Goal: Task Accomplishment & Management: Complete application form

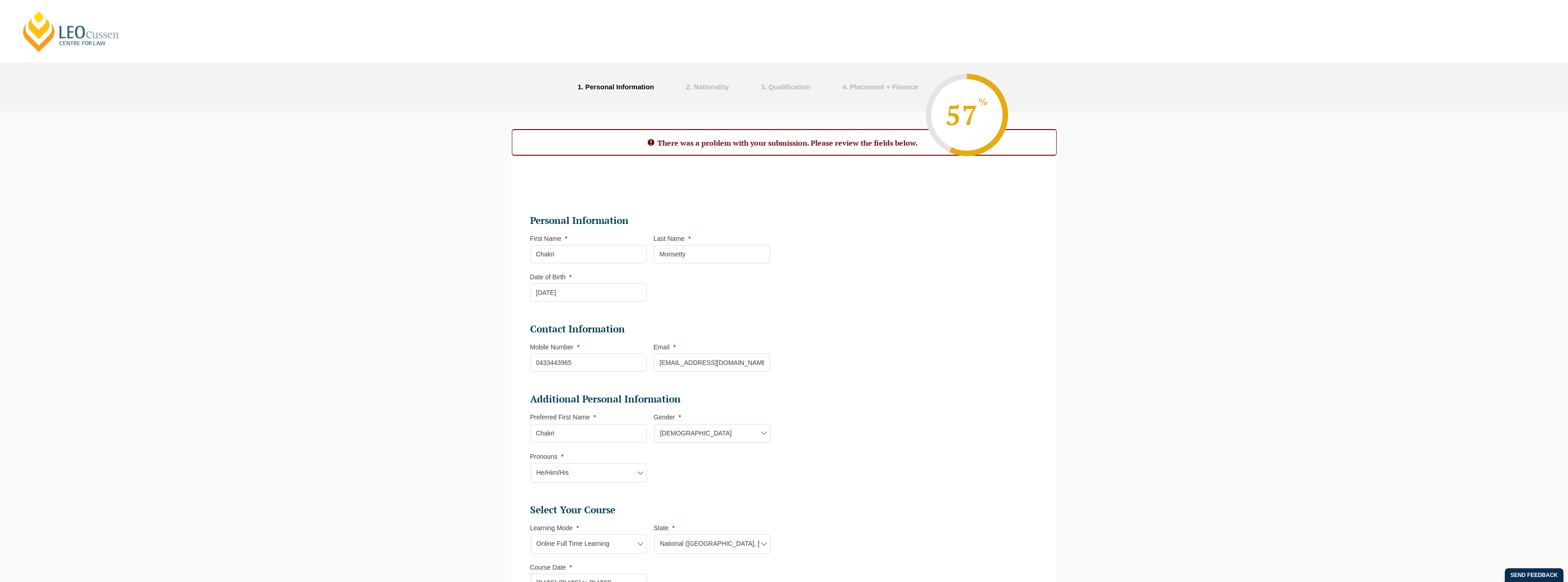
select select "Online Full Time Learning"
select select "National ([GEOGRAPHIC_DATA], [GEOGRAPHIC_DATA], [GEOGRAPHIC_DATA], [GEOGRAPHIC_…"
select select
select select "[DATE] ([DATE] to [DATE])"
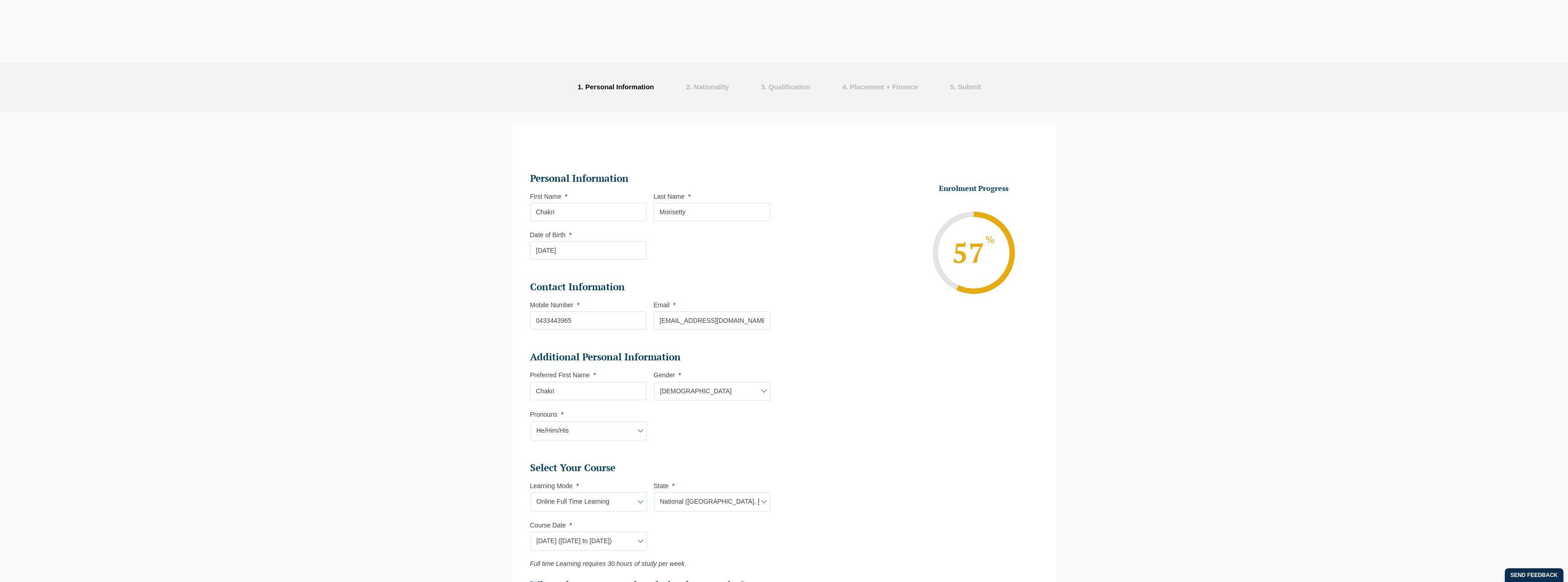
select select "Online Full Time Learning"
select select "National ([GEOGRAPHIC_DATA], [GEOGRAPHIC_DATA], [GEOGRAPHIC_DATA], [GEOGRAPHIC_…"
select select
select select "[DATE] ([DATE] to [DATE])"
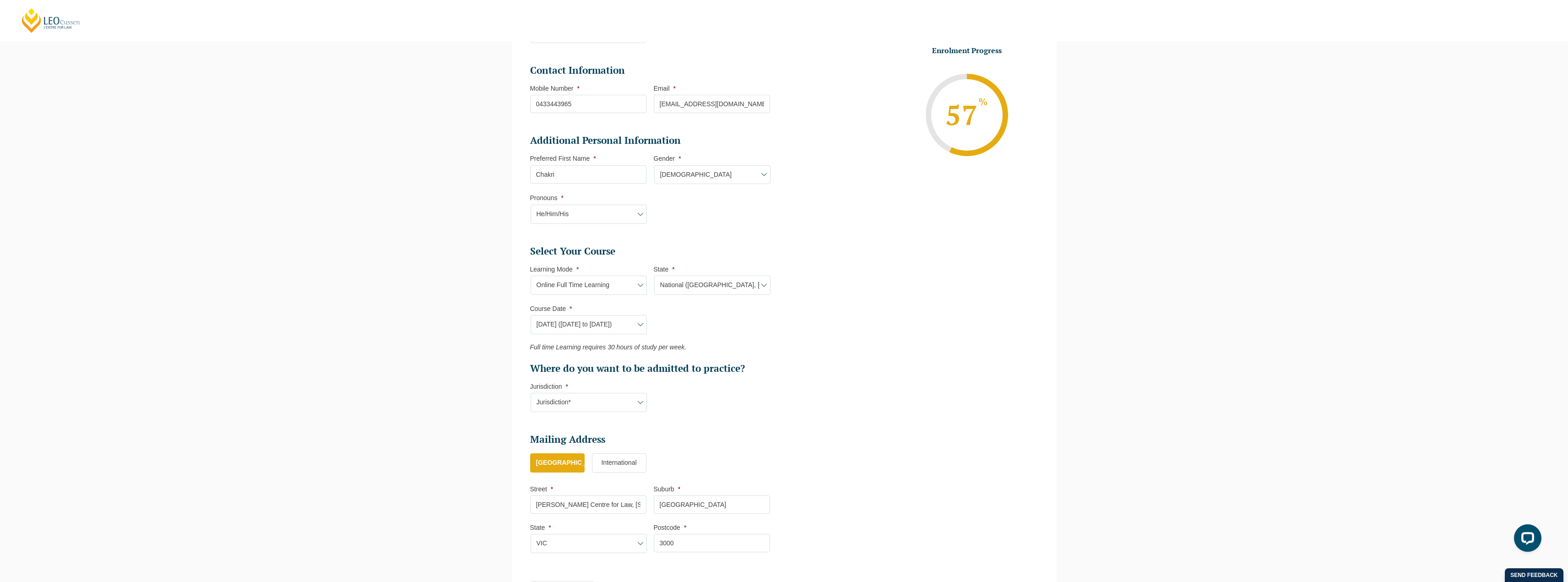
click at [615, 405] on select "Jurisdiction* VIC ACT NSW SA WA QLD" at bounding box center [589, 402] width 116 height 19
select select "[GEOGRAPHIC_DATA]"
click at [531, 393] on select "Jurisdiction* VIC ACT NSW SA WA QLD" at bounding box center [589, 402] width 116 height 19
click at [745, 414] on li "Select Your Course This field is hidden when viewing the form Only for Flinder …" at bounding box center [653, 333] width 247 height 177
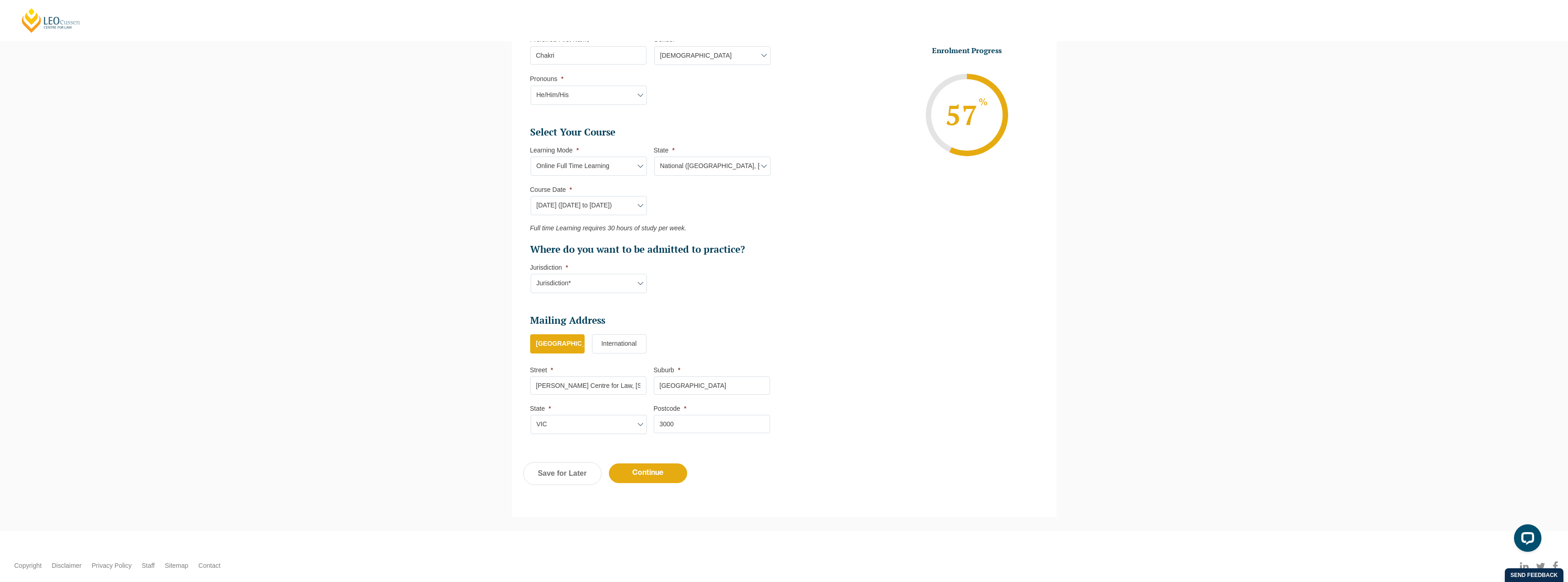
scroll to position [375, 0]
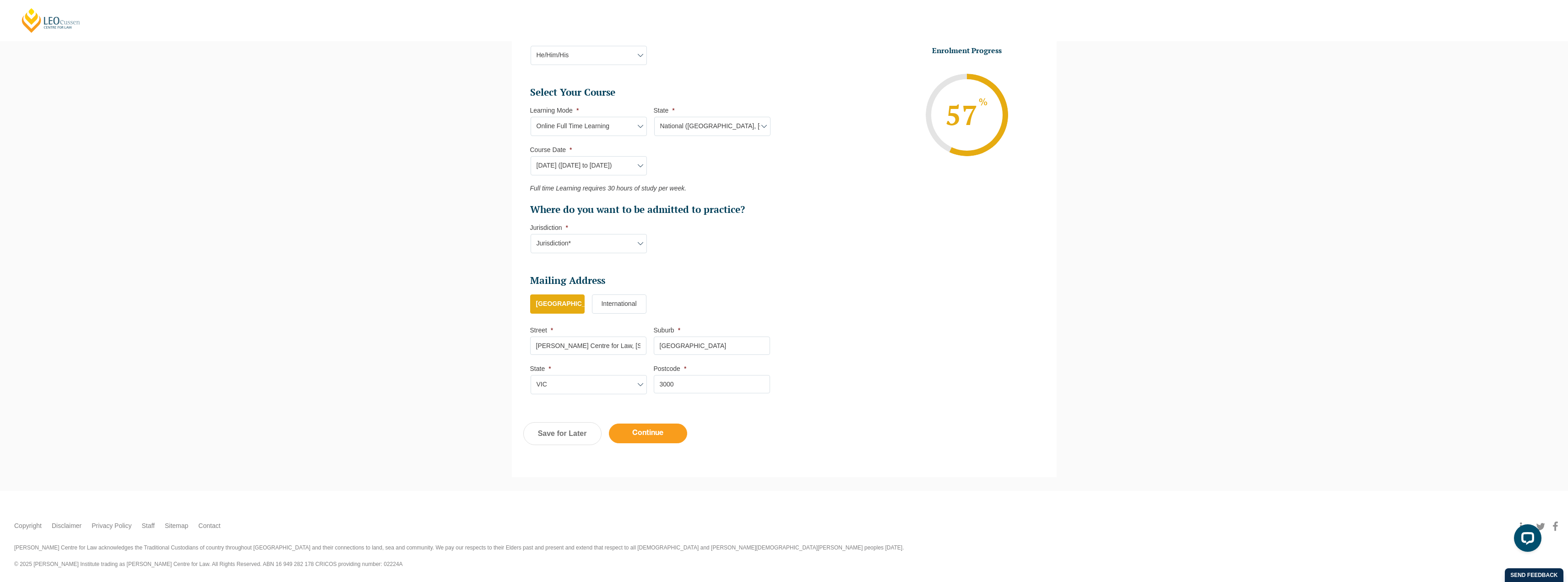
click at [644, 429] on input "Continue" at bounding box center [648, 433] width 78 height 20
select select "Online Full Time Learning"
select select "National ([GEOGRAPHIC_DATA], [GEOGRAPHIC_DATA], [GEOGRAPHIC_DATA], [GEOGRAPHIC_…"
select select
select select "[DATE] ([DATE] to [DATE])"
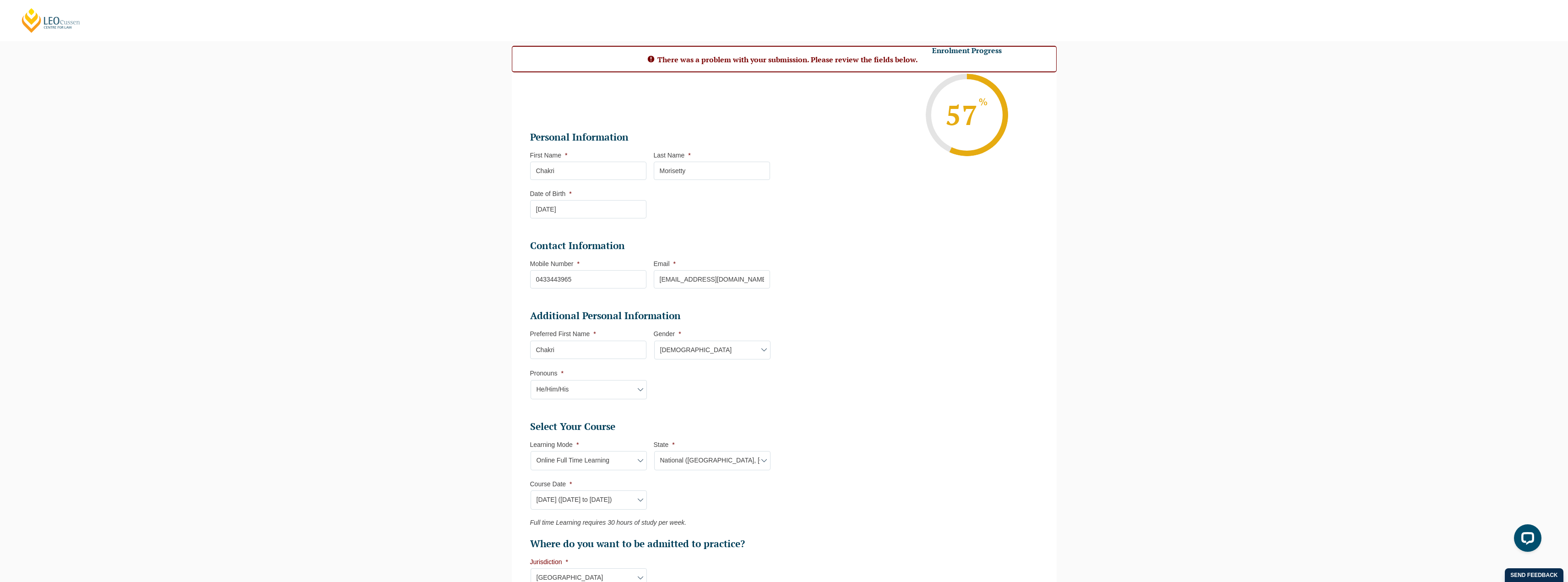
scroll to position [358, 0]
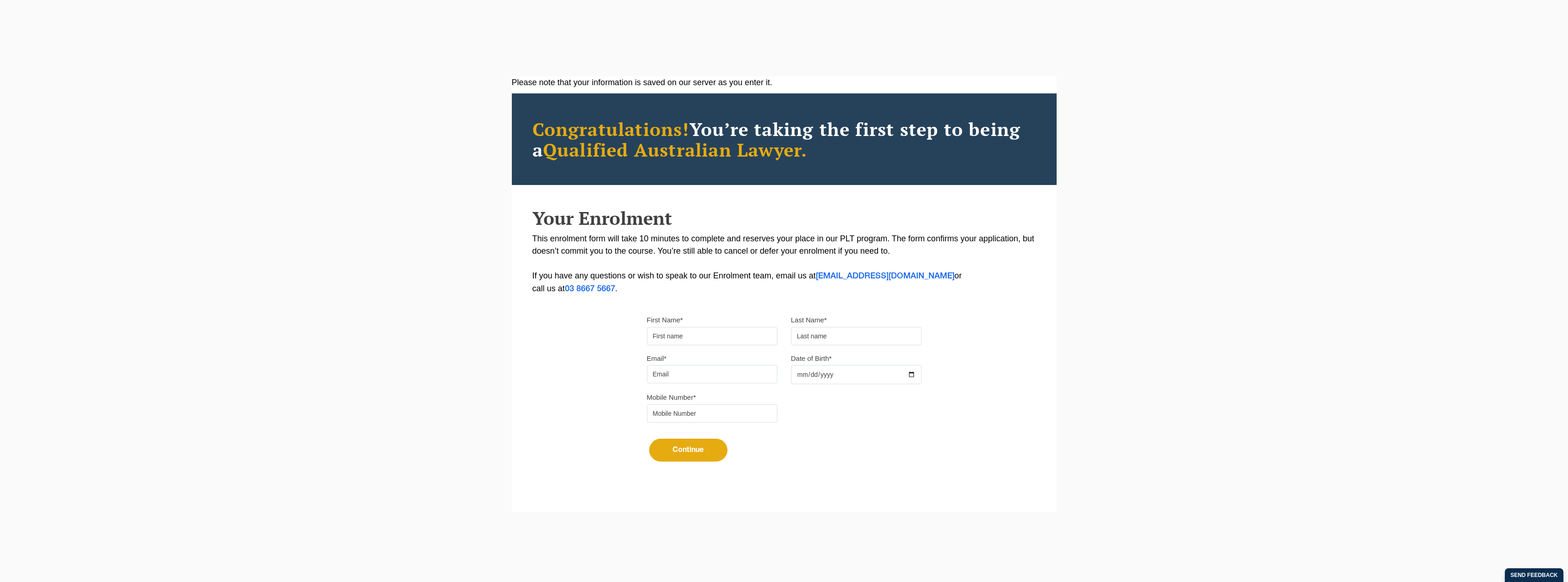
click at [681, 336] on input "First Name*" at bounding box center [712, 336] width 130 height 18
type input "Chakri"
type input "Morisetty"
type input "[EMAIL_ADDRESS][DOMAIN_NAME]"
type input "0433443965"
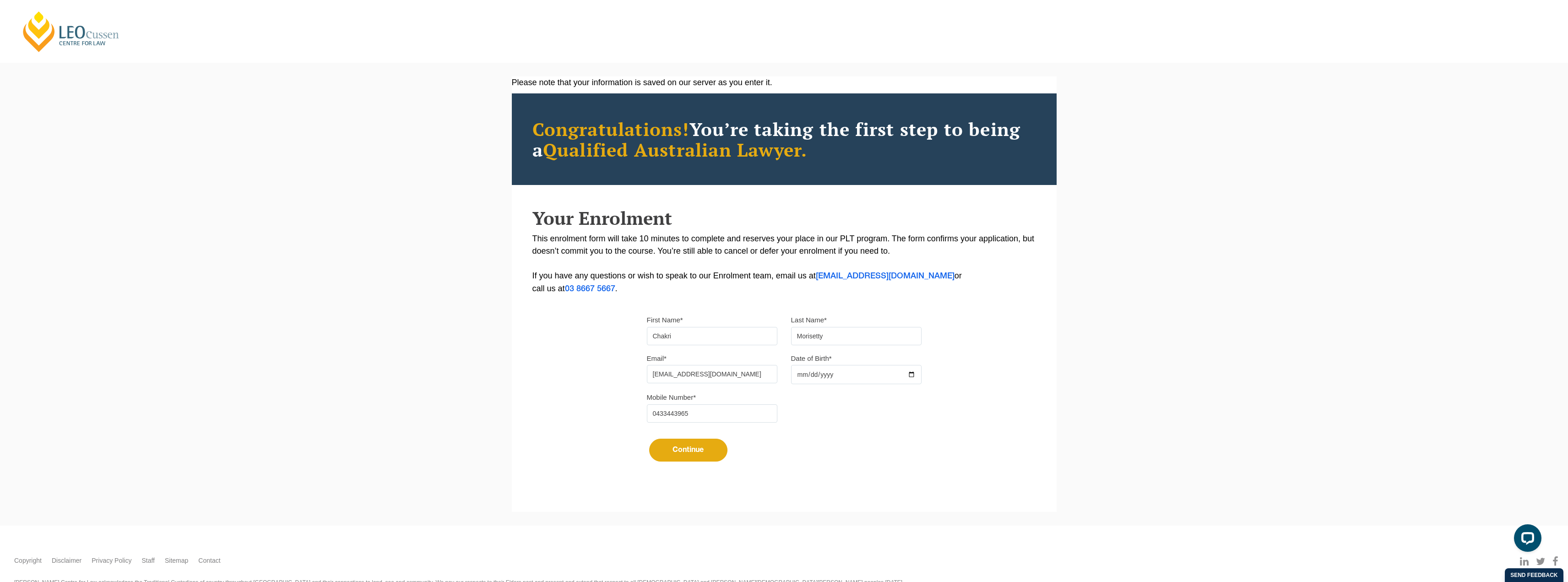
click at [805, 377] on input "Date of Birth*" at bounding box center [856, 374] width 130 height 19
type input "[DATE]"
click at [681, 446] on button "Continue" at bounding box center [688, 449] width 78 height 23
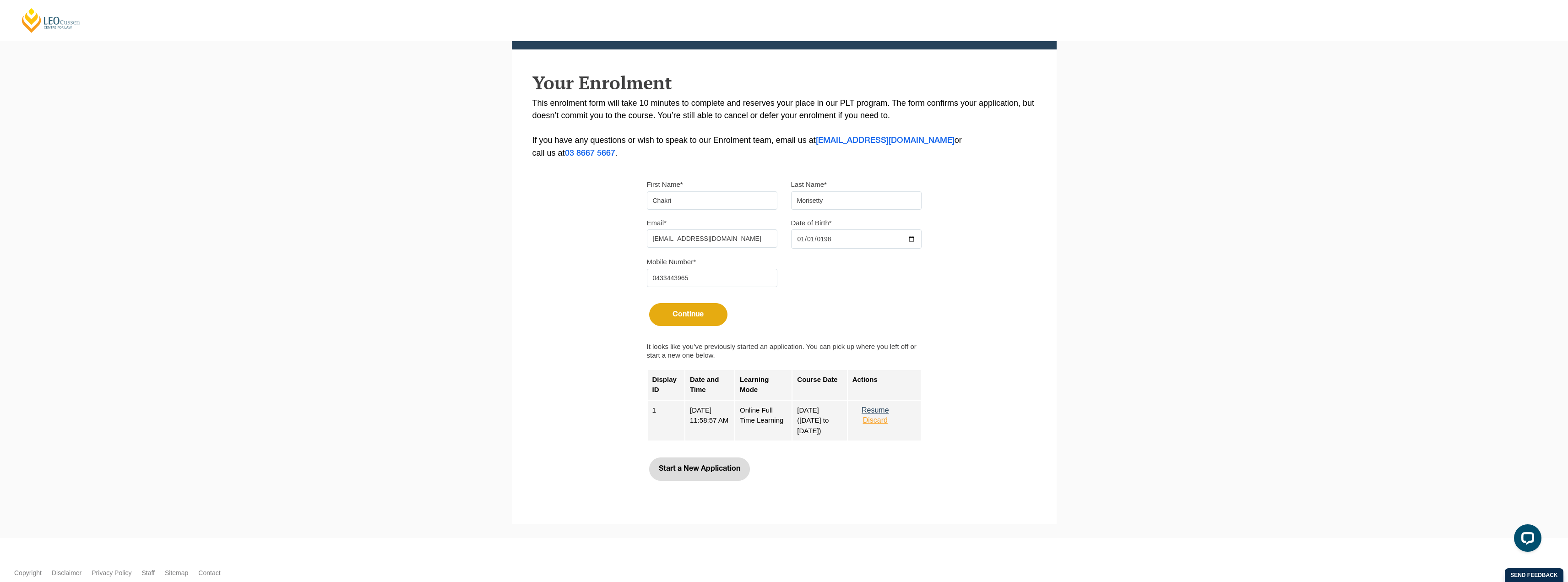
scroll to position [183, 0]
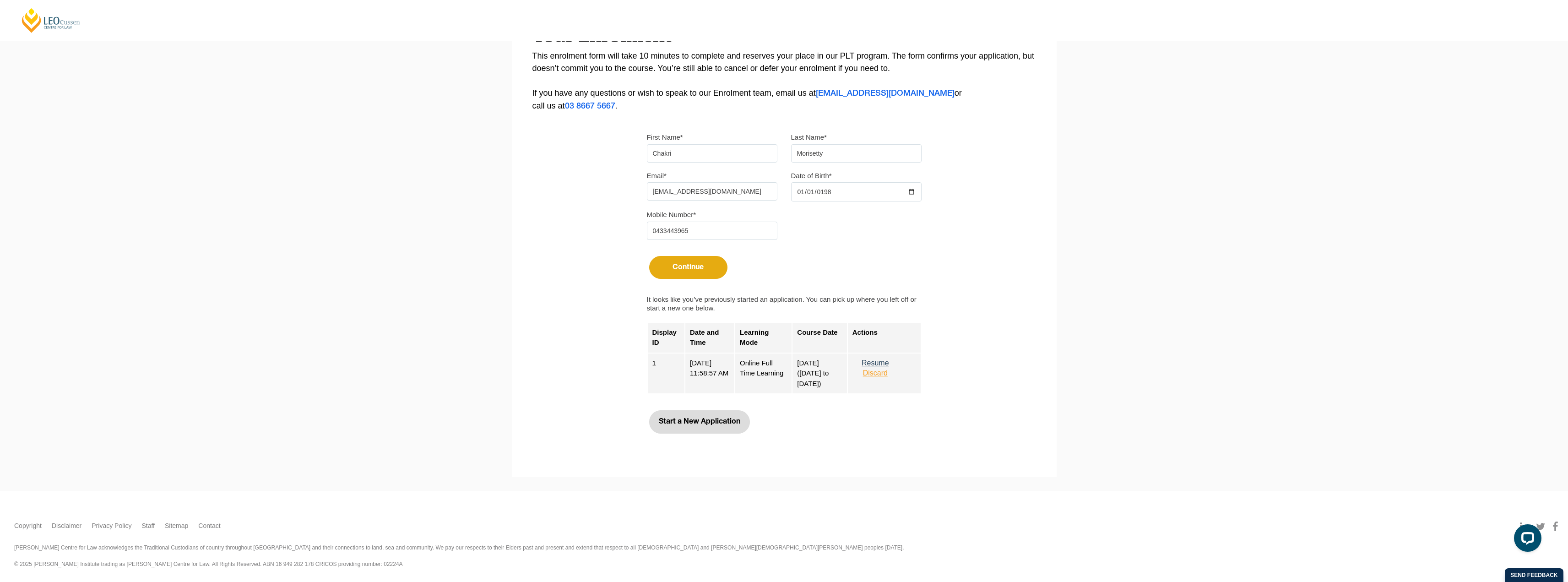
click at [701, 419] on button "Start a New Application" at bounding box center [699, 421] width 101 height 23
select select
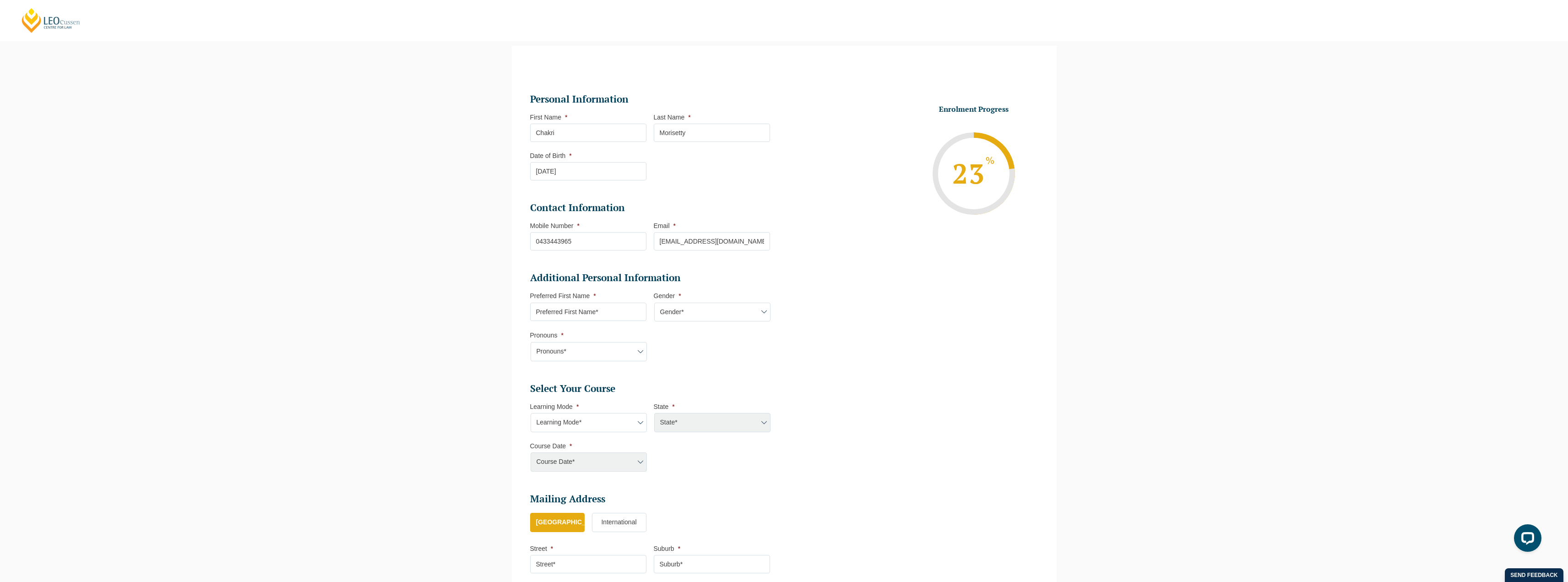
scroll to position [216, 0]
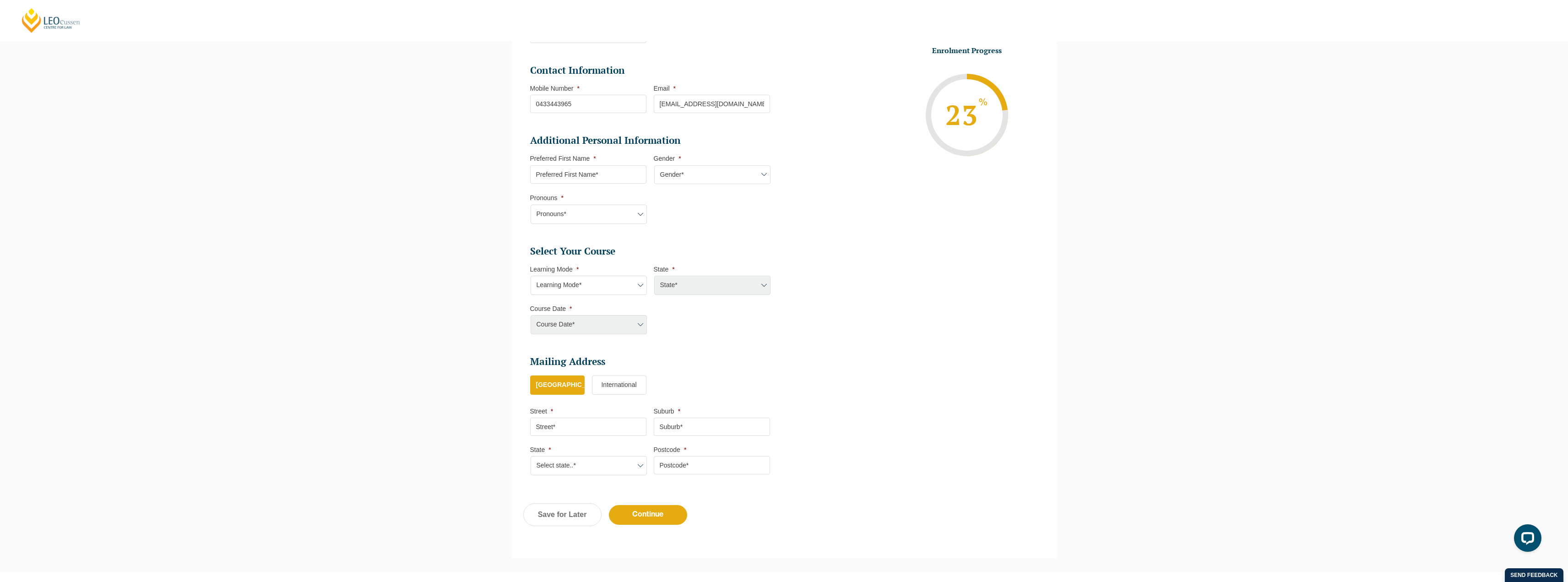
click at [620, 284] on select "Learning Mode* Online Full Time Learning Online Part Time Learning" at bounding box center [589, 285] width 116 height 19
select select "Online Full Time Learning"
click at [531, 276] on select "Learning Mode* Online Full Time Learning Online Part Time Learning" at bounding box center [589, 285] width 116 height 19
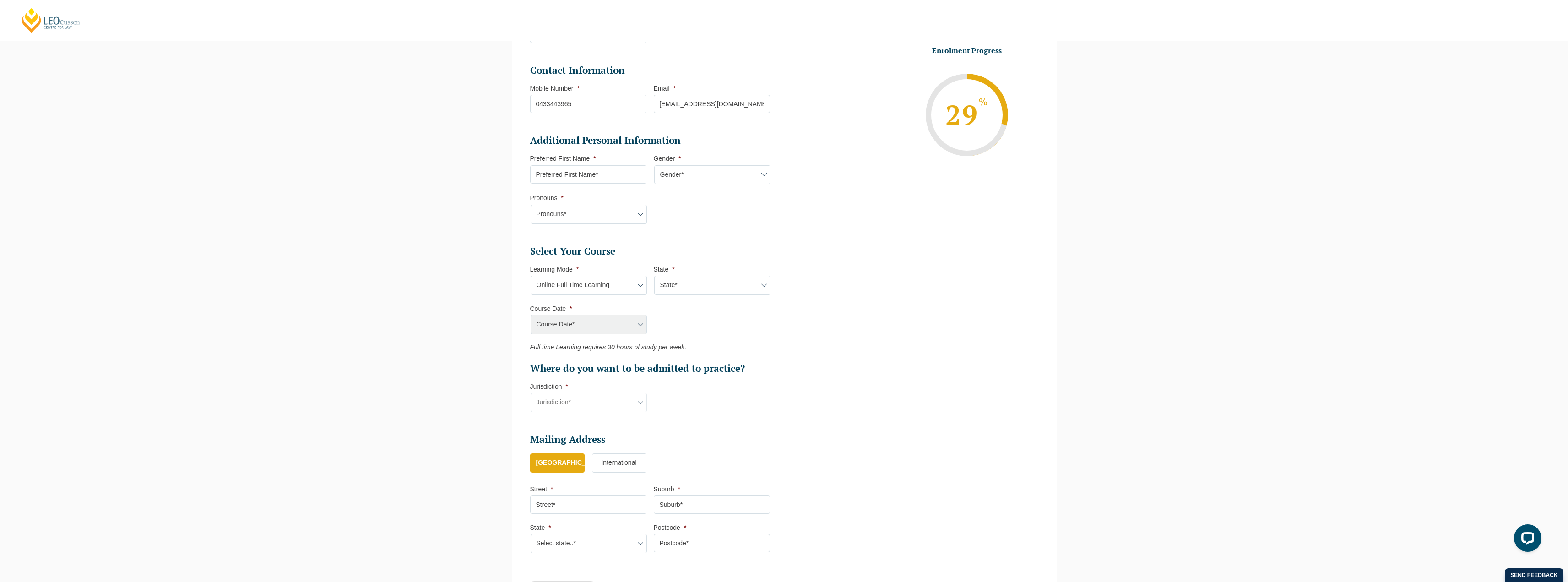
click at [681, 287] on select "State* National ([GEOGRAPHIC_DATA], [GEOGRAPHIC_DATA], [GEOGRAPHIC_DATA], [GEOG…" at bounding box center [712, 285] width 116 height 19
select select "National ([GEOGRAPHIC_DATA], [GEOGRAPHIC_DATA], [GEOGRAPHIC_DATA], [GEOGRAPHIC_…"
click at [654, 276] on select "State* National ([GEOGRAPHIC_DATA], [GEOGRAPHIC_DATA], [GEOGRAPHIC_DATA], [GEOG…" at bounding box center [712, 285] width 116 height 19
click at [614, 325] on select "Course Date* [DATE] ([DATE] to [DATE]) [DATE] ([DATE] to [DATE]) [DATE] ([DATE]…" at bounding box center [589, 324] width 116 height 19
select select "[DATE] ([DATE] to [DATE])"
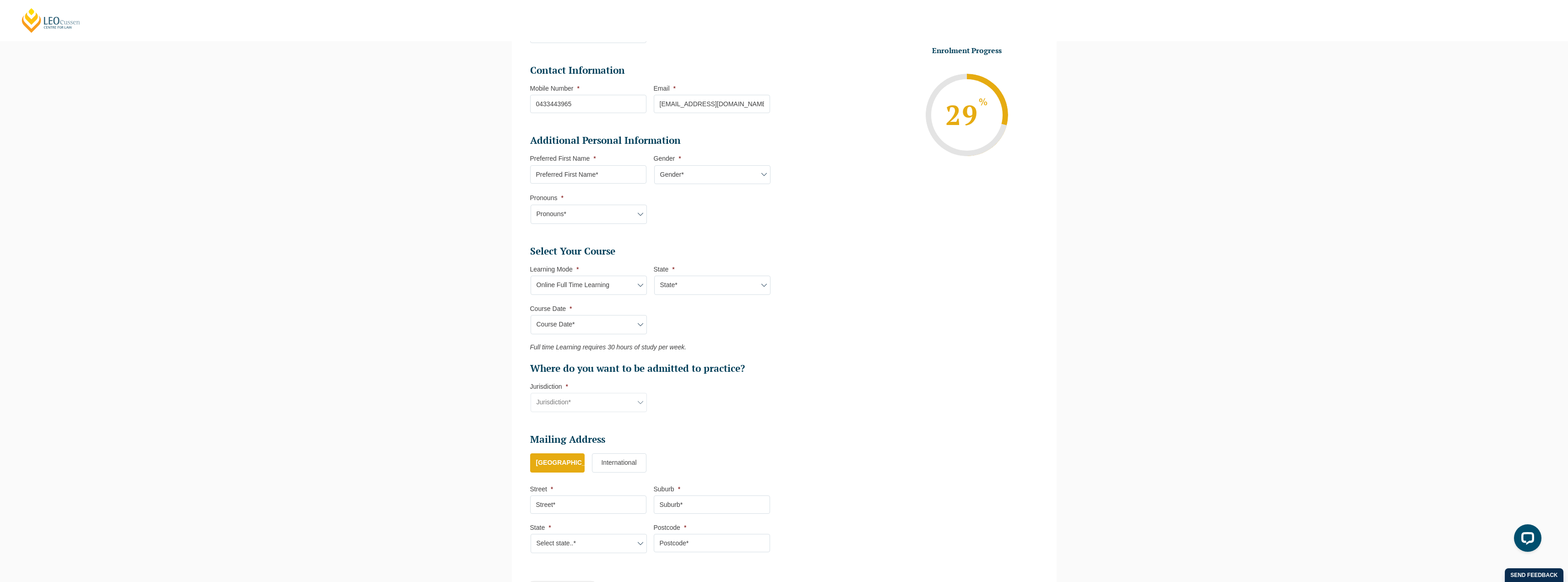
click at [531, 315] on select "Course Date* [DATE] ([DATE] to [DATE]) [DATE] ([DATE] to [DATE]) [DATE] ([DATE]…" at bounding box center [589, 324] width 116 height 19
type input "Intake [DATE] FT"
type input "Practical Legal Training (NAT)"
select select "NAT PLT (JAN) 2026 Full Time Online"
click at [588, 179] on input "Preferred First Name *" at bounding box center [588, 174] width 116 height 18
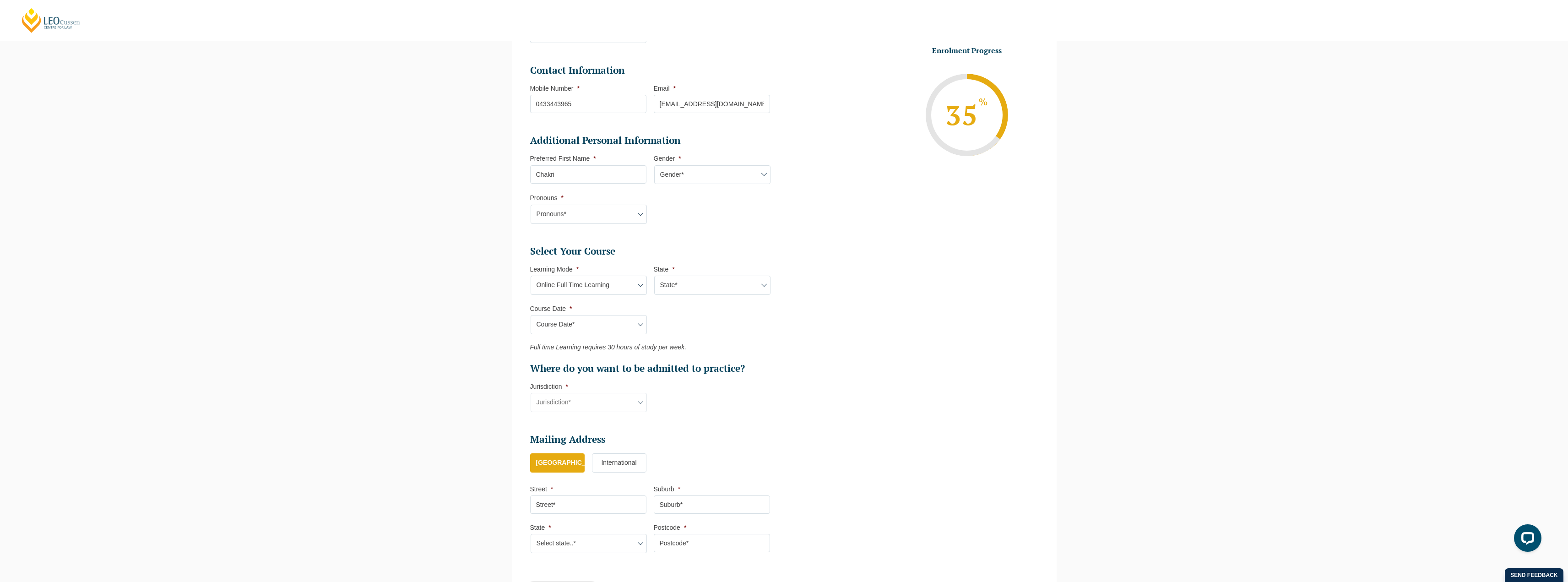
type input "Chakri"
drag, startPoint x: 689, startPoint y: 169, endPoint x: 675, endPoint y: 172, distance: 14.3
click at [689, 169] on select "Gender* [DEMOGRAPHIC_DATA] [DEMOGRAPHIC_DATA] [DEMOGRAPHIC_DATA] [DEMOGRAPHIC_D…" at bounding box center [712, 174] width 116 height 19
select select "[DEMOGRAPHIC_DATA]"
click at [654, 165] on select "Gender* [DEMOGRAPHIC_DATA] [DEMOGRAPHIC_DATA] [DEMOGRAPHIC_DATA] [DEMOGRAPHIC_D…" at bounding box center [712, 174] width 116 height 19
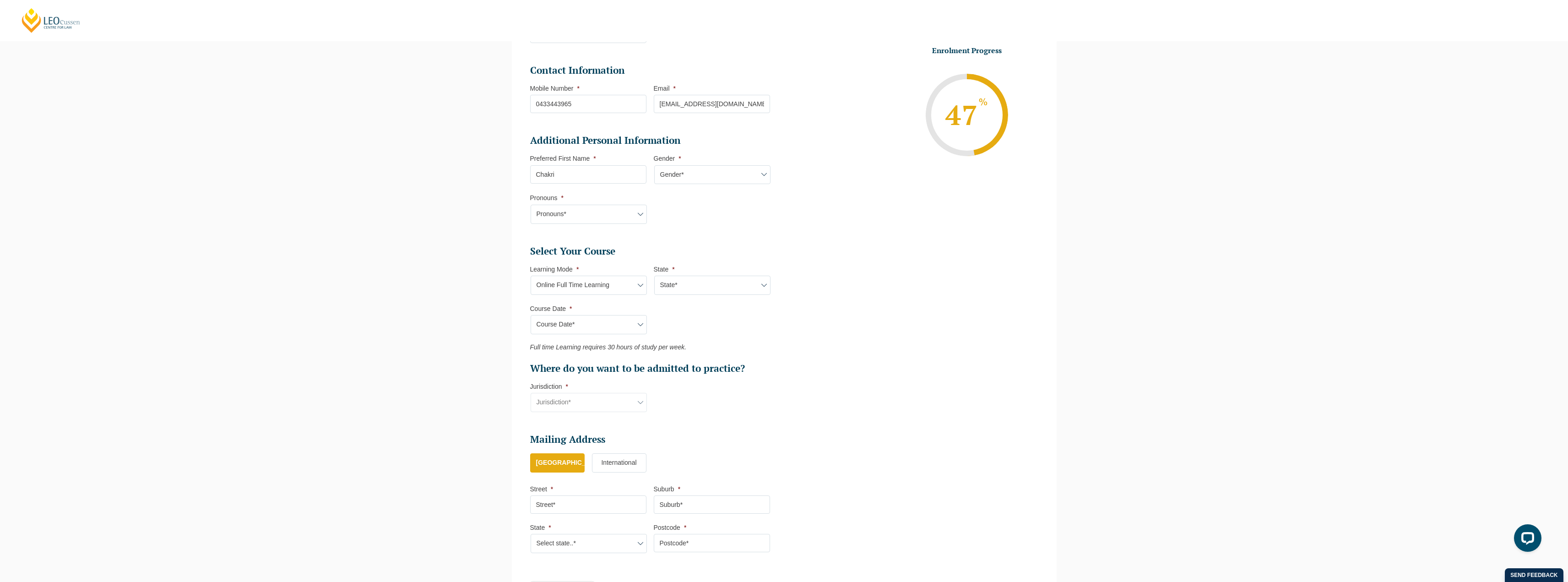
click at [586, 213] on select "Pronouns* She/Her/Hers He/Him/His They/Them/Theirs Other Prefer not to disclose" at bounding box center [589, 214] width 116 height 19
select select "He/Him/His"
click at [531, 205] on select "Pronouns* She/Her/Hers He/Him/His They/Them/Theirs Other Prefer not to disclose" at bounding box center [589, 214] width 116 height 19
click at [583, 495] on input "Street *" at bounding box center [588, 504] width 116 height 18
type input "[PERSON_NAME] Centre for Law, [STREET_ADDRESS][PERSON_NAME]"
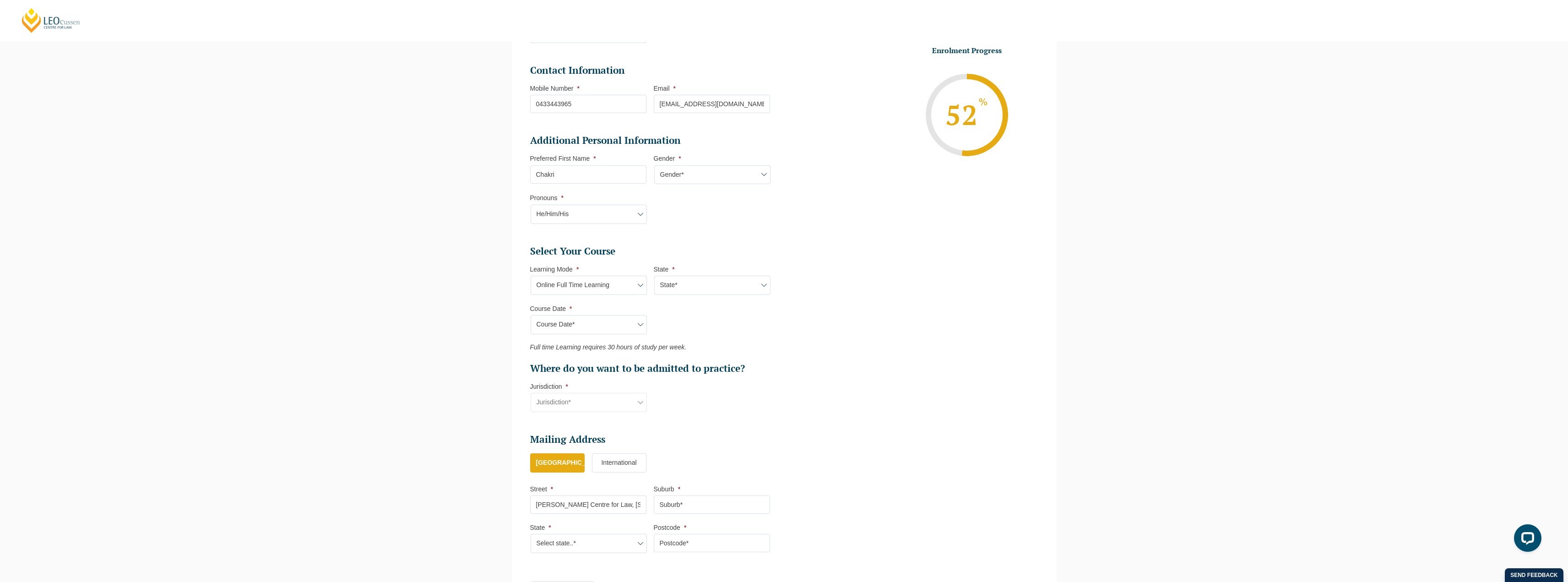
type input "[GEOGRAPHIC_DATA]"
select select "VIC"
type input "3000"
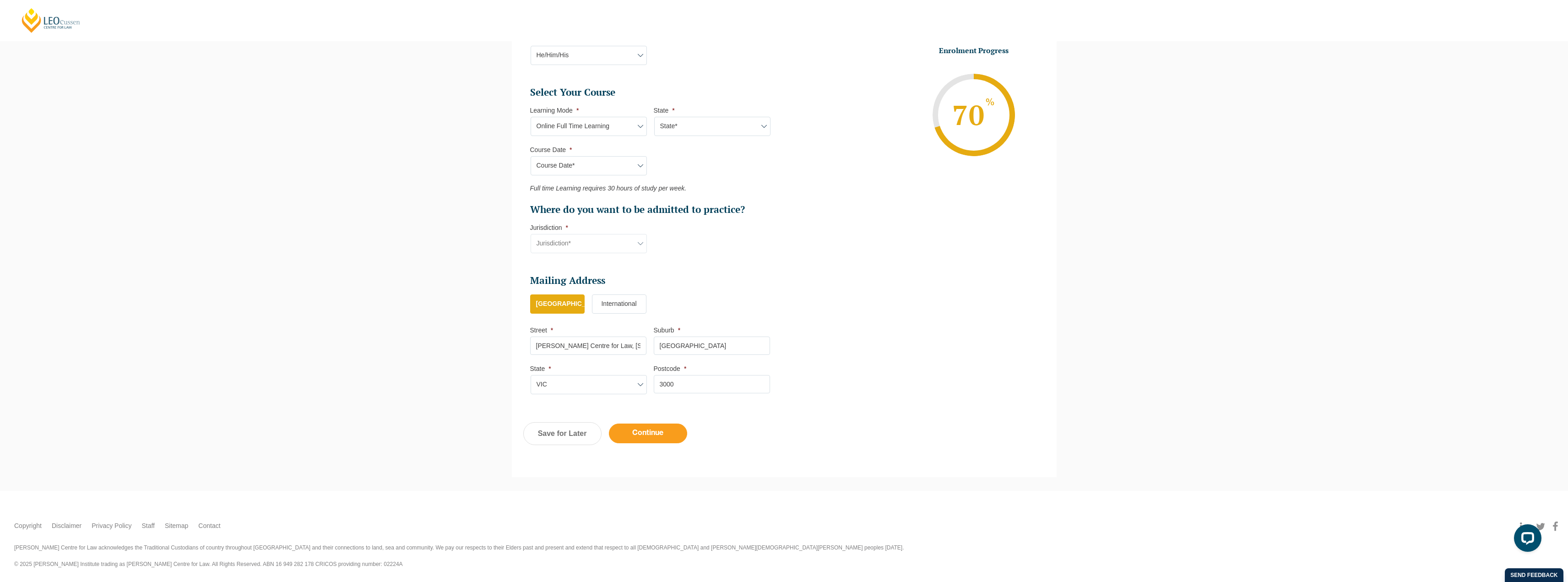
click at [638, 429] on input "Continue" at bounding box center [648, 433] width 78 height 20
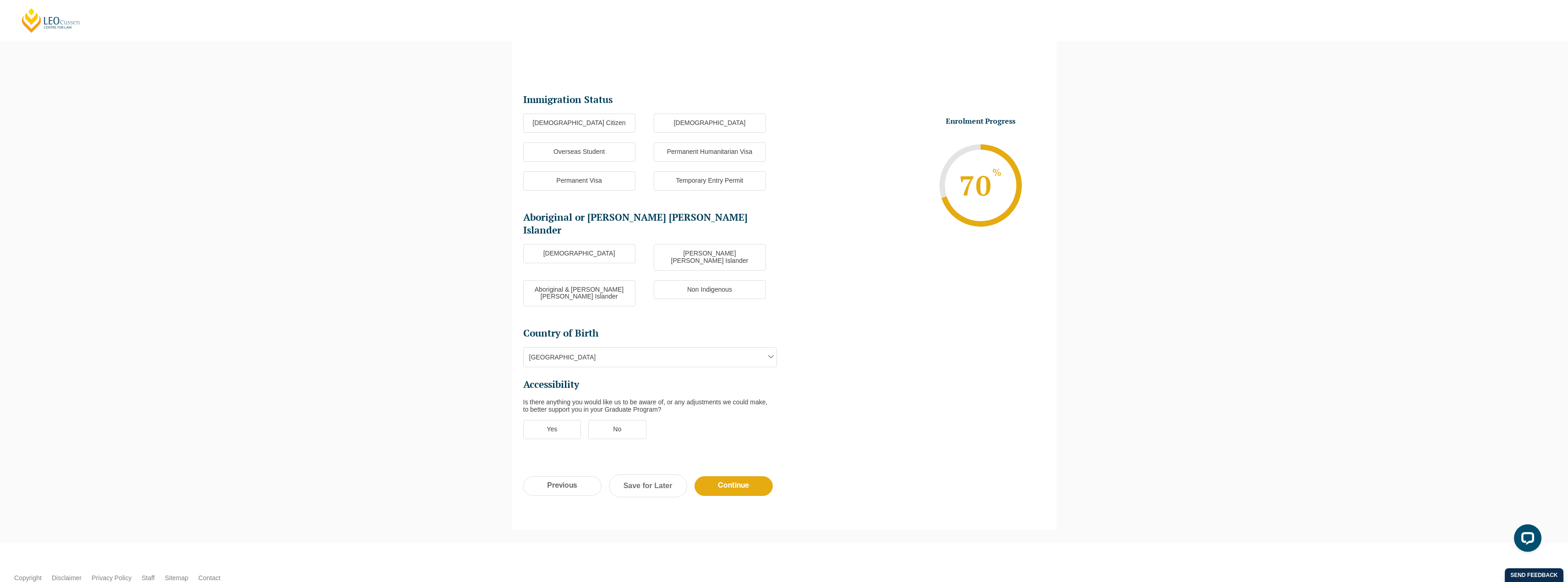
scroll to position [79, 0]
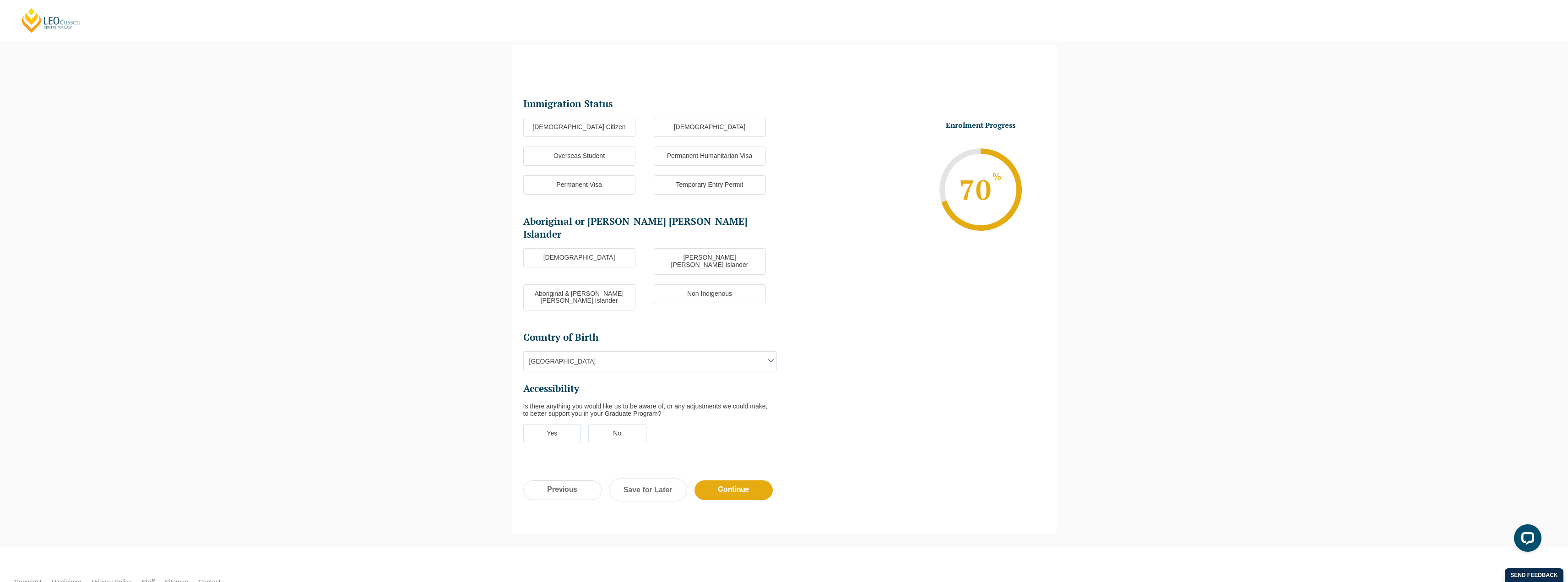
click at [595, 118] on label "[DEMOGRAPHIC_DATA] Citizen" at bounding box center [579, 127] width 112 height 19
click at [0, 0] on input "[DEMOGRAPHIC_DATA] Citizen" at bounding box center [0, 0] width 0 height 0
click at [697, 284] on label "Non Indigenous" at bounding box center [709, 293] width 112 height 19
click at [0, 0] on input "Non Indigenous" at bounding box center [0, 0] width 0 height 0
click at [612, 424] on label "No" at bounding box center [617, 433] width 58 height 19
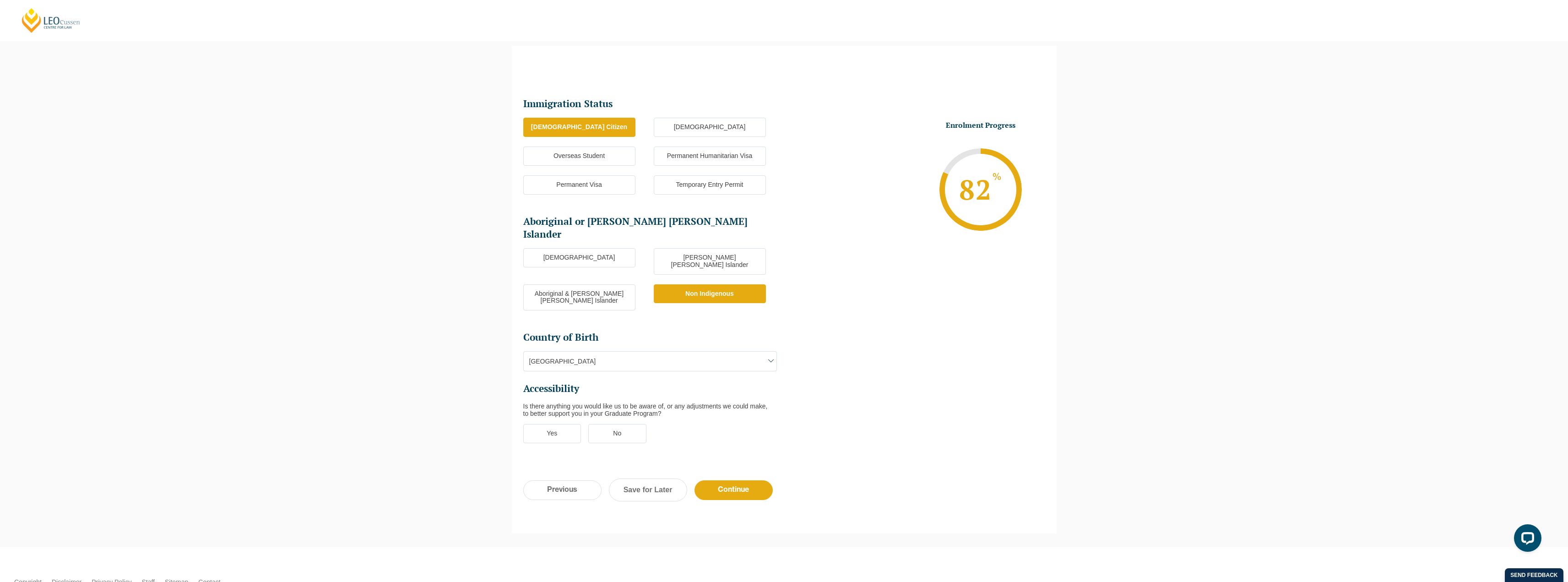
click at [0, 0] on input "No" at bounding box center [0, 0] width 0 height 0
click at [750, 481] on input "Continue" at bounding box center [734, 490] width 78 height 20
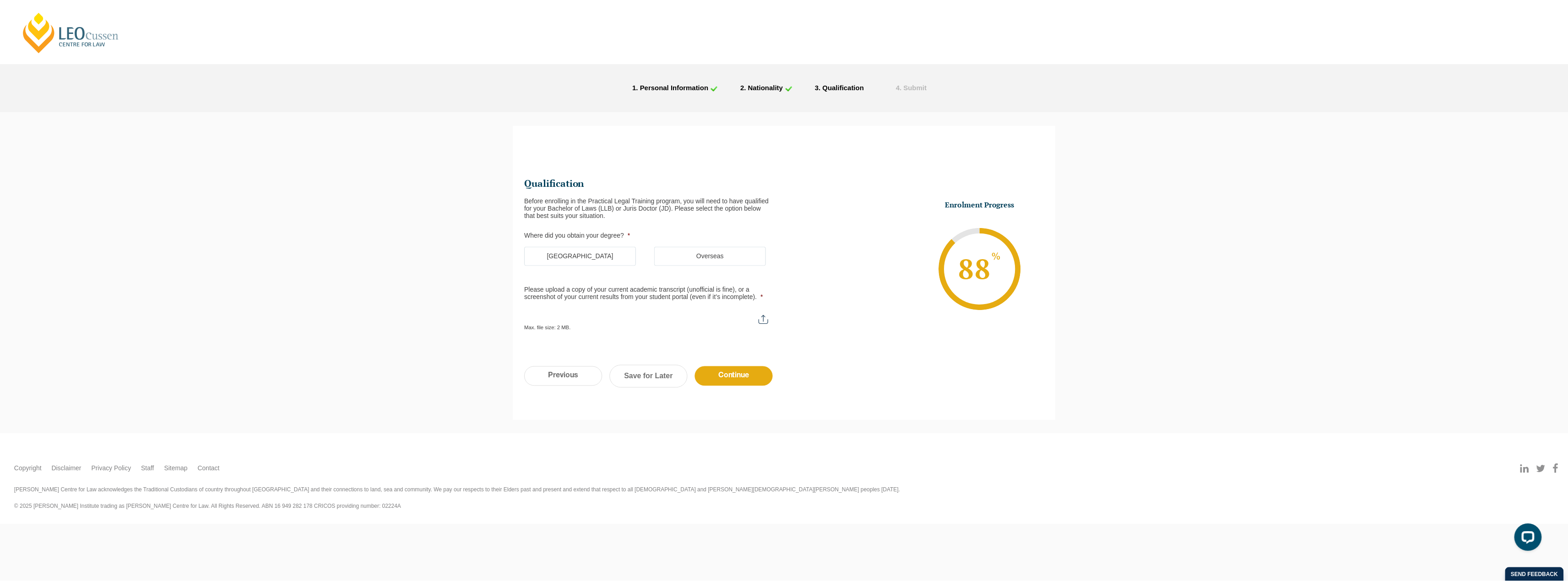
scroll to position [0, 0]
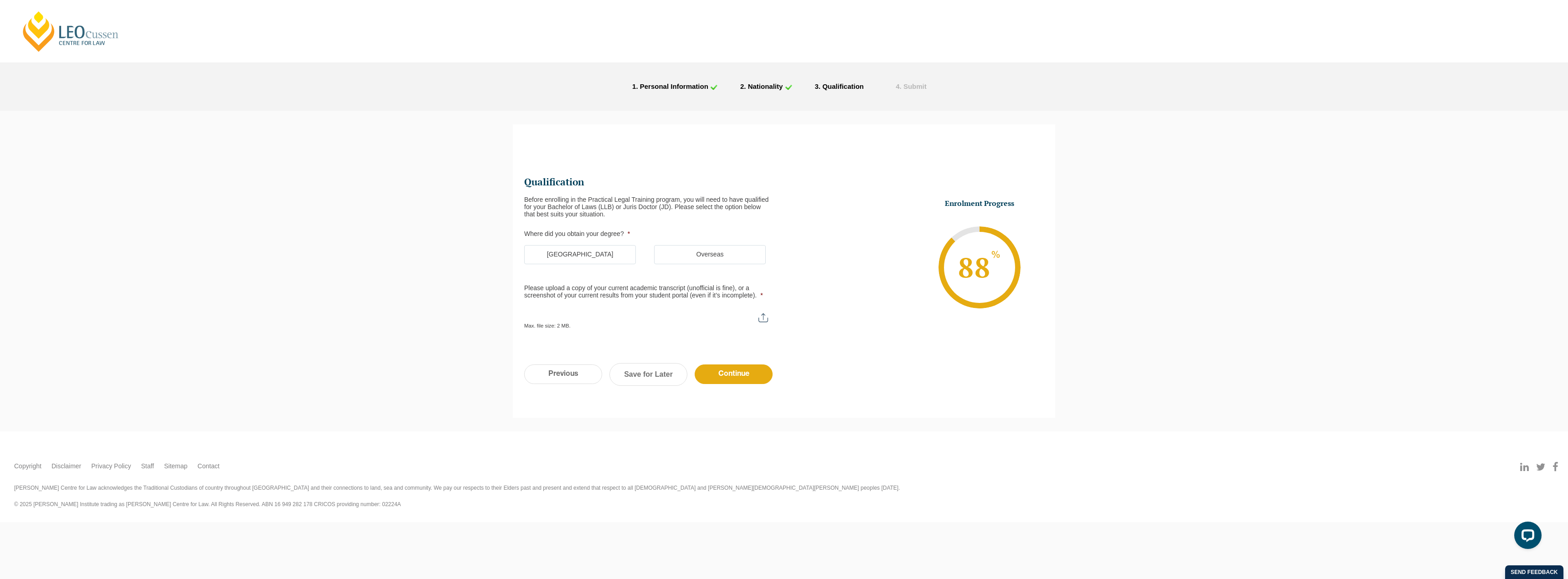
click at [609, 258] on label "[GEOGRAPHIC_DATA]" at bounding box center [579, 254] width 111 height 19
click at [0, 0] on input "[GEOGRAPHIC_DATA]" at bounding box center [0, 0] width 0 height 0
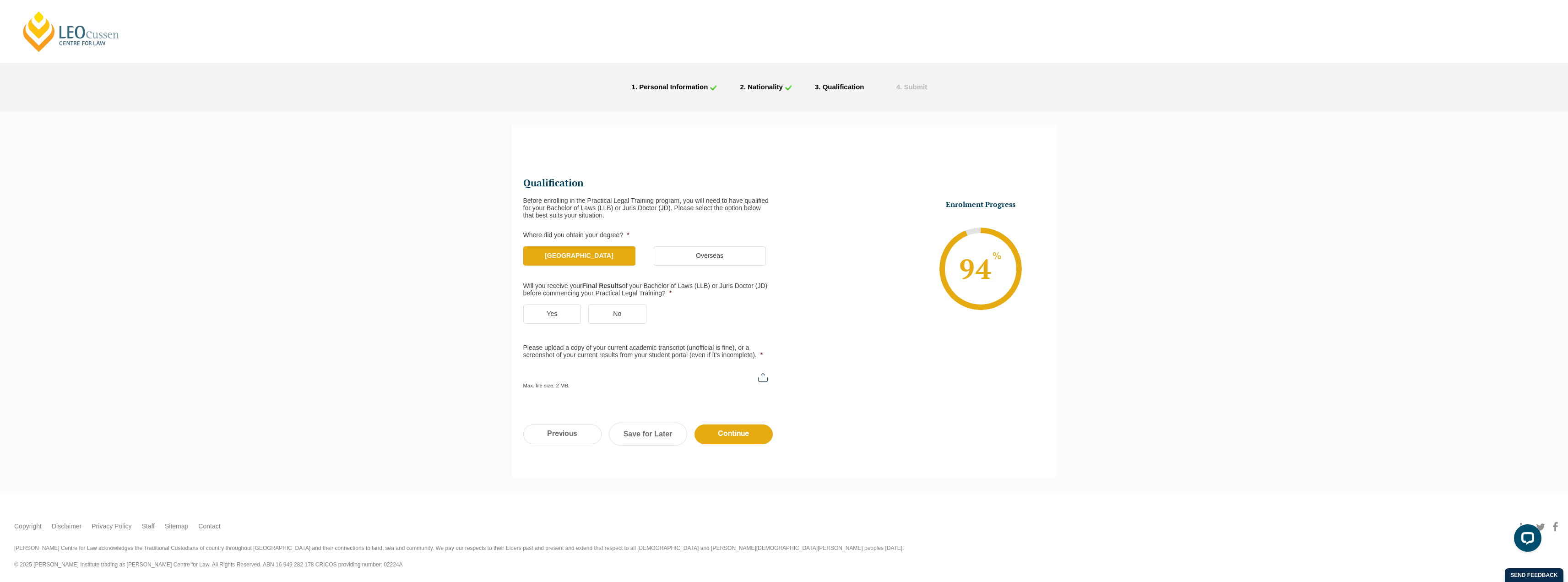
click at [555, 312] on label "Yes" at bounding box center [552, 314] width 58 height 19
click at [0, 0] on input "Yes" at bounding box center [0, 0] width 0 height 0
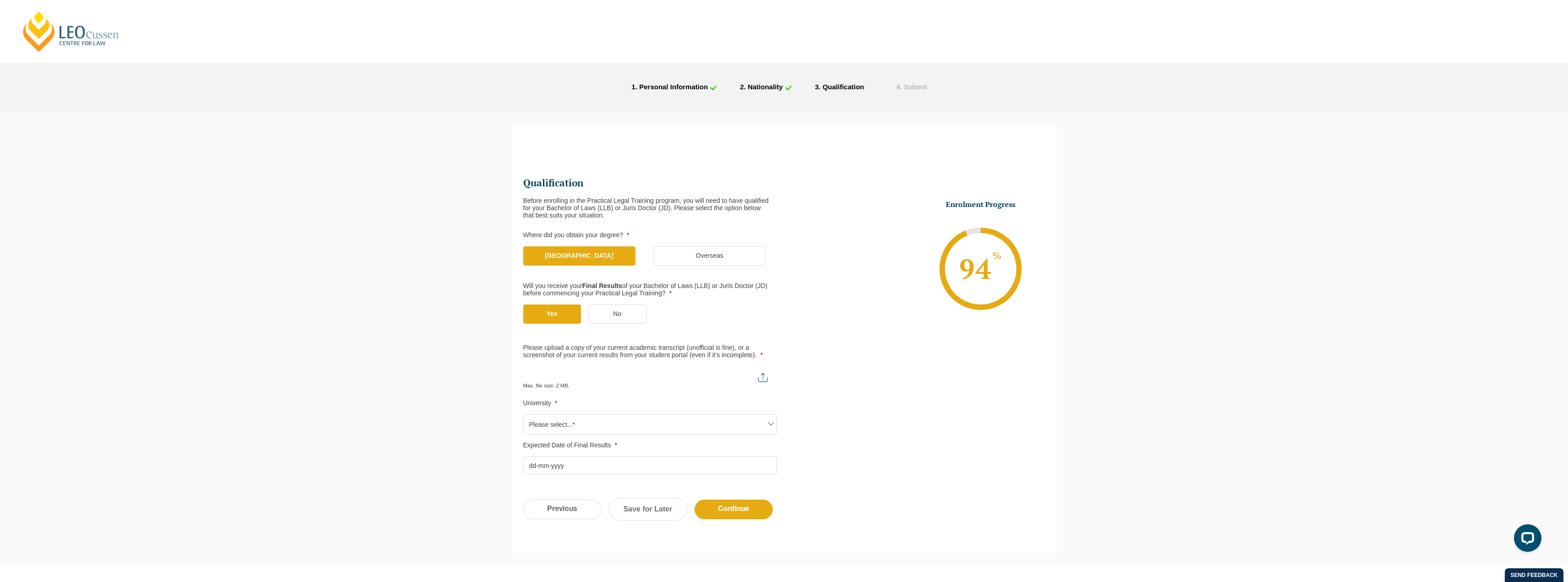
click at [584, 387] on div "Max. file size: 2 MB." at bounding box center [650, 377] width 254 height 23
click at [600, 380] on input "Please upload a copy of your current academic transcript (unofficial is fine), …" at bounding box center [650, 374] width 254 height 15
type input "C:\fakepath\Document1 - Copy.pdf"
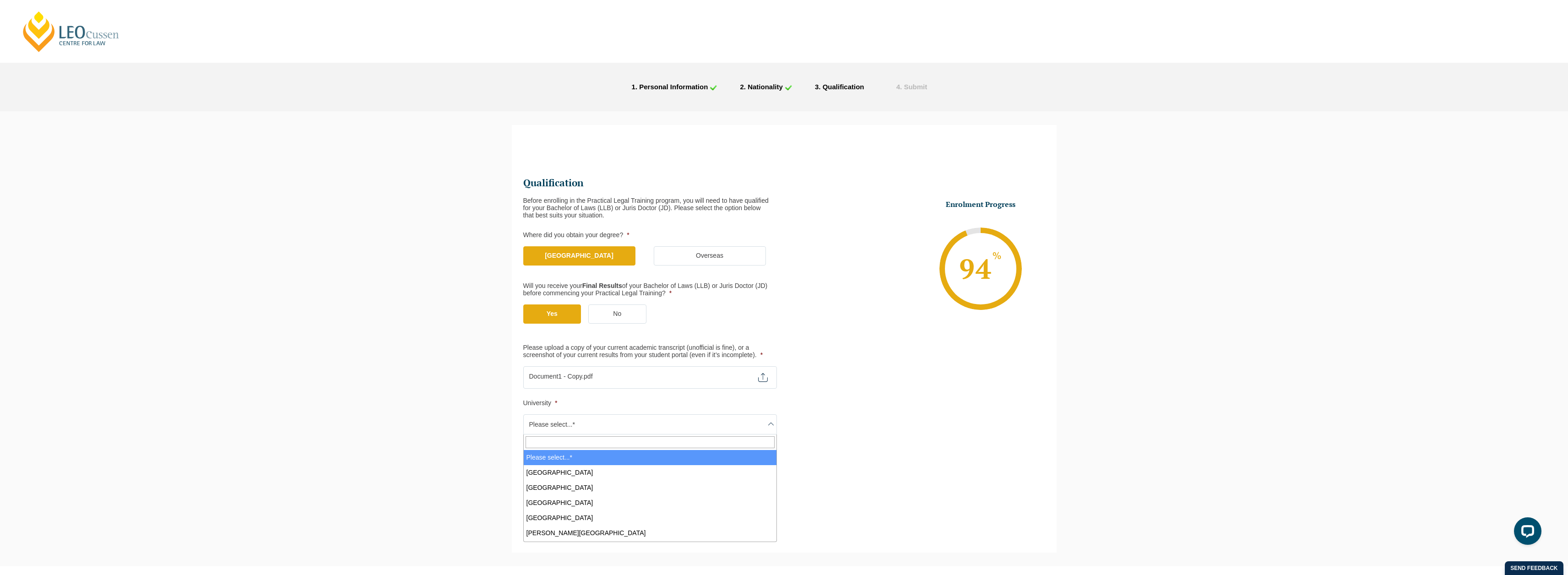
click at [582, 425] on span "Please select...*" at bounding box center [650, 423] width 252 height 19
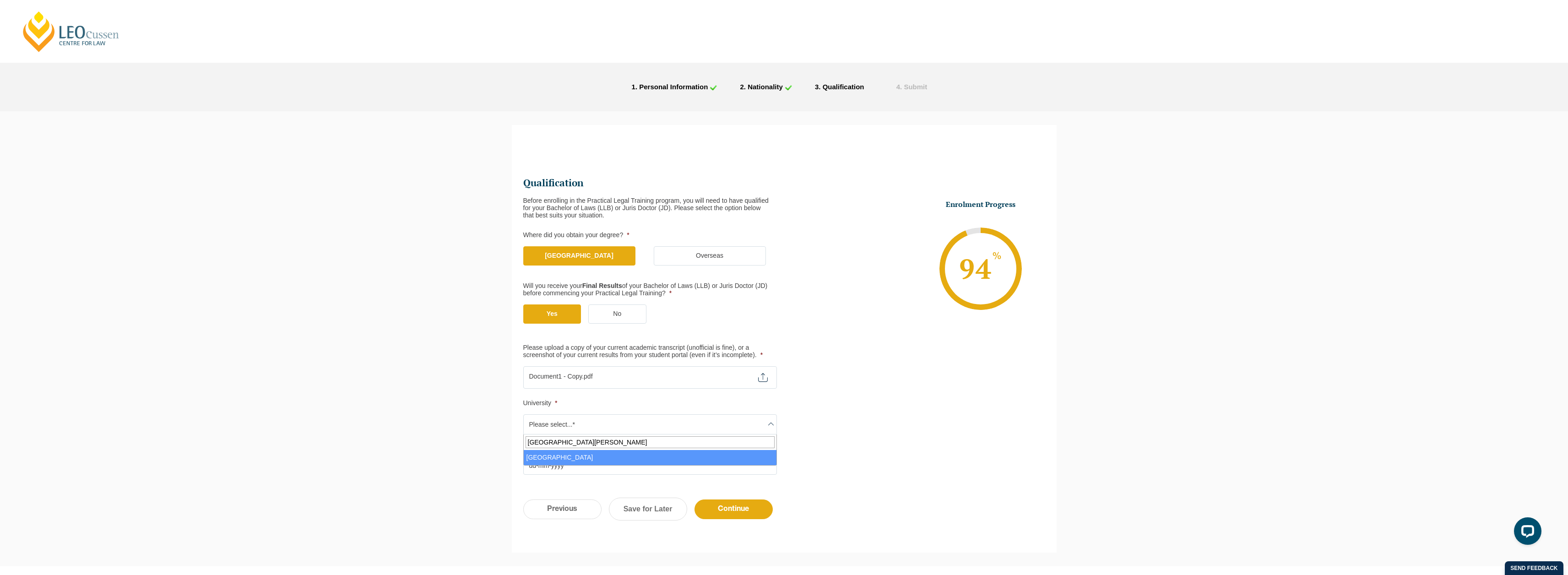
type input "[GEOGRAPHIC_DATA][PERSON_NAME]"
select select "[GEOGRAPHIC_DATA]"
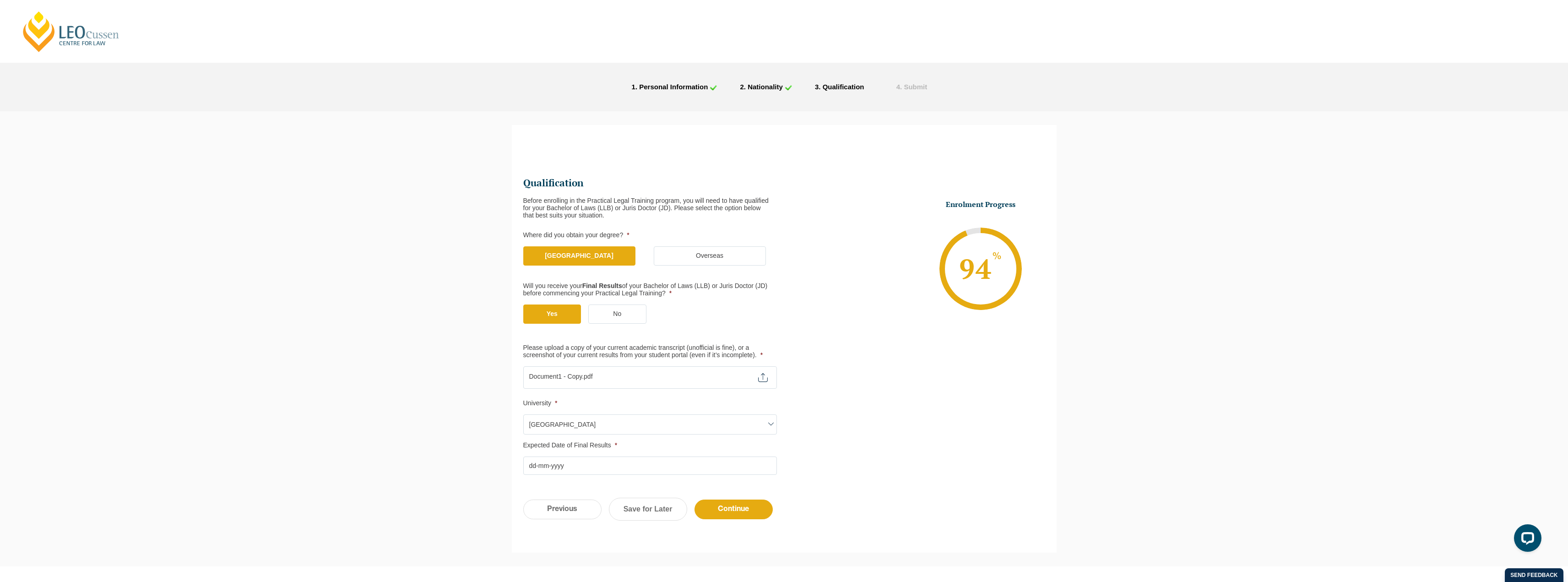
click at [534, 466] on input "Expected Date of Final Results *" at bounding box center [650, 466] width 254 height 18
click at [618, 484] on link "Next" at bounding box center [615, 484] width 13 height 13
click at [557, 569] on link "31" at bounding box center [558, 566] width 13 height 13
type input "[DATE]"
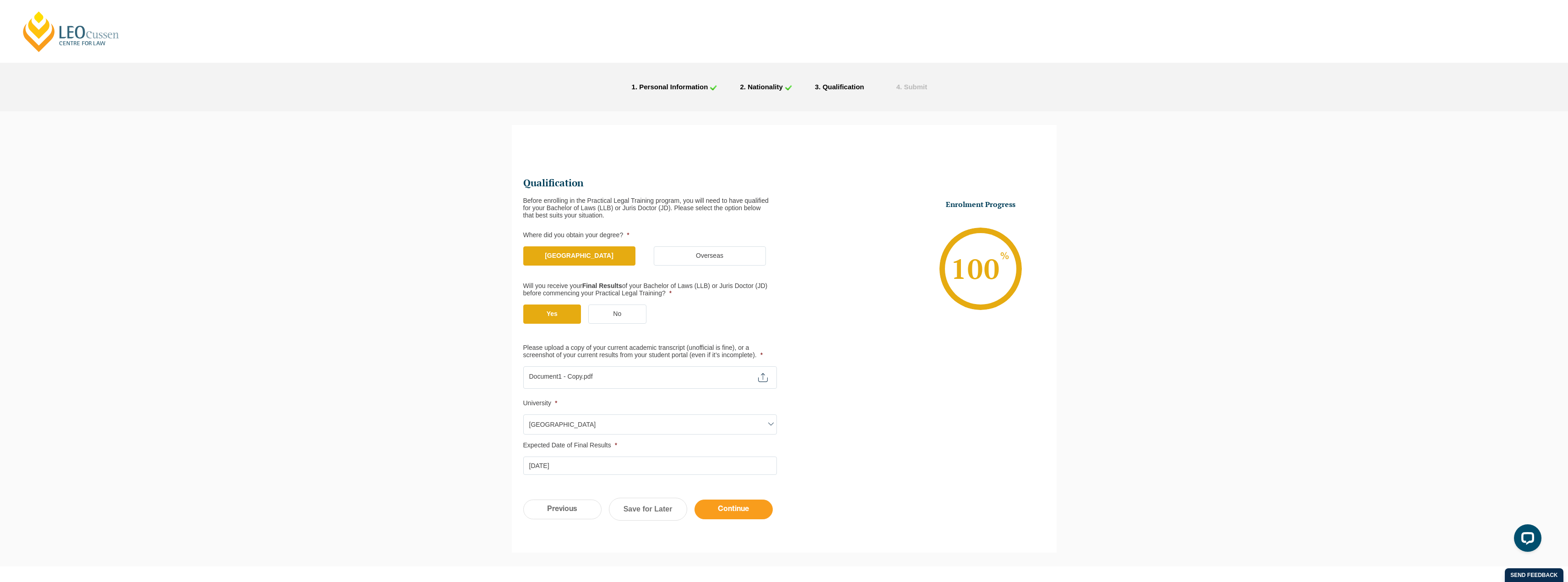
click at [720, 510] on input "Continue" at bounding box center [734, 509] width 78 height 20
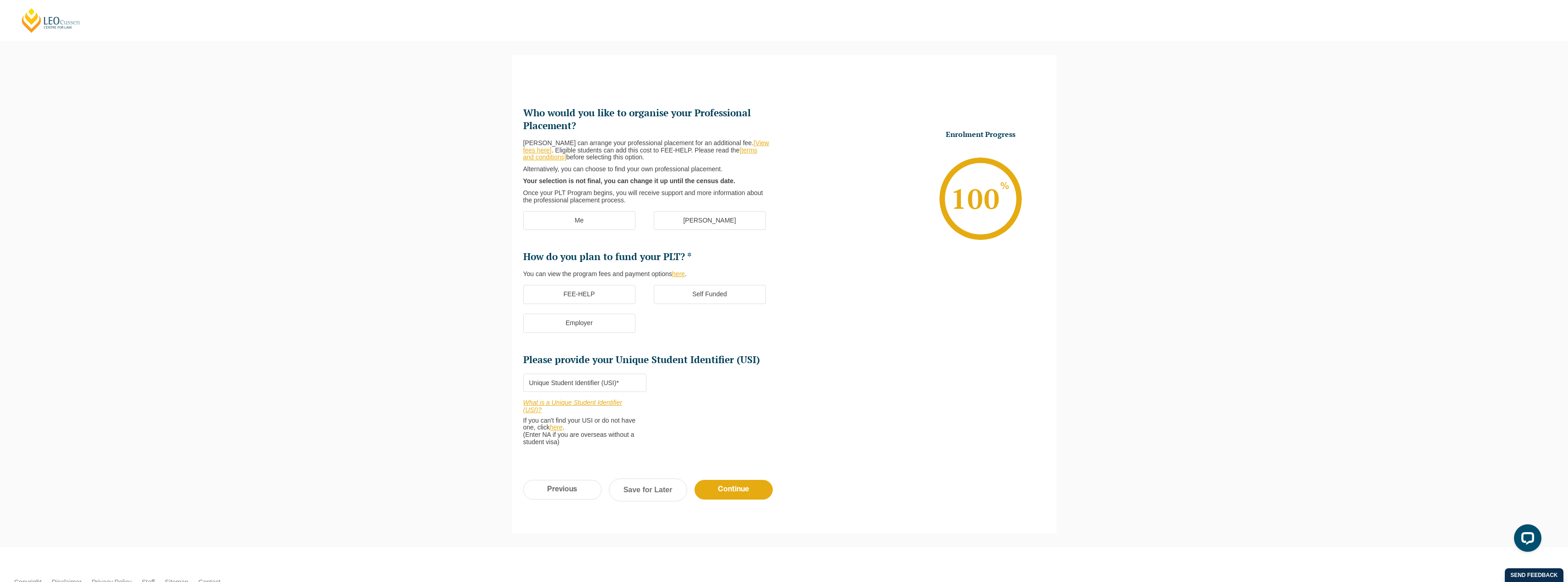
scroll to position [79, 0]
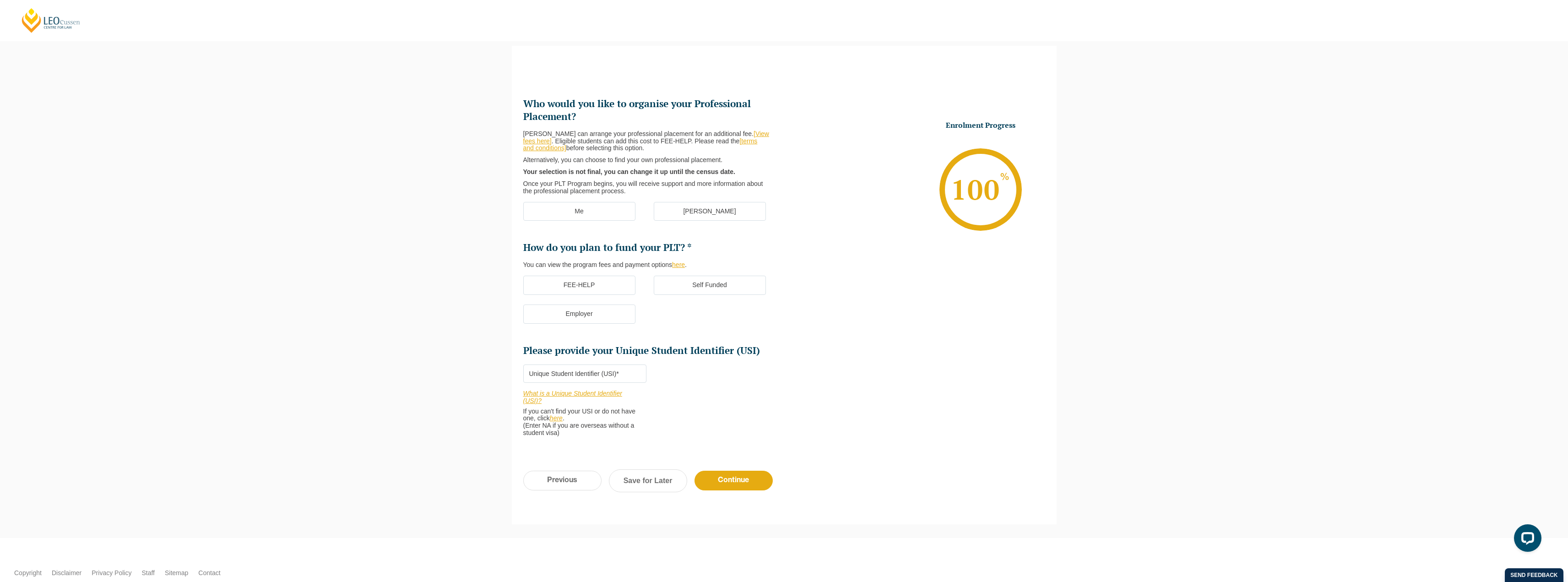
click at [591, 211] on label "Me" at bounding box center [579, 211] width 112 height 19
click at [0, 0] on input "Me" at bounding box center [0, 0] width 0 height 0
click at [693, 282] on label "Self Funded" at bounding box center [709, 285] width 112 height 19
click at [0, 0] on input "Self Funded" at bounding box center [0, 0] width 0 height 0
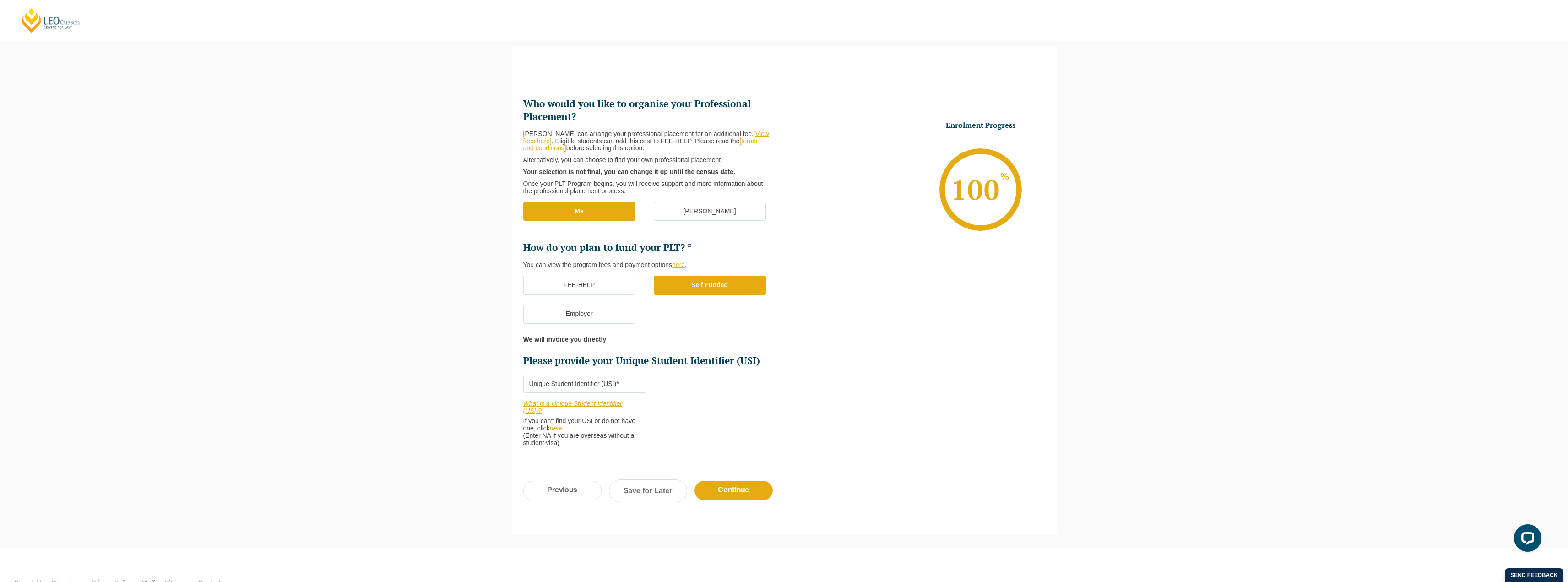
click at [569, 383] on input "Please provide your Unique Student Identifier (USI) *" at bounding box center [584, 384] width 123 height 18
type input "ASDFLKJHgf"
click at [727, 488] on input "Continue" at bounding box center [734, 490] width 78 height 20
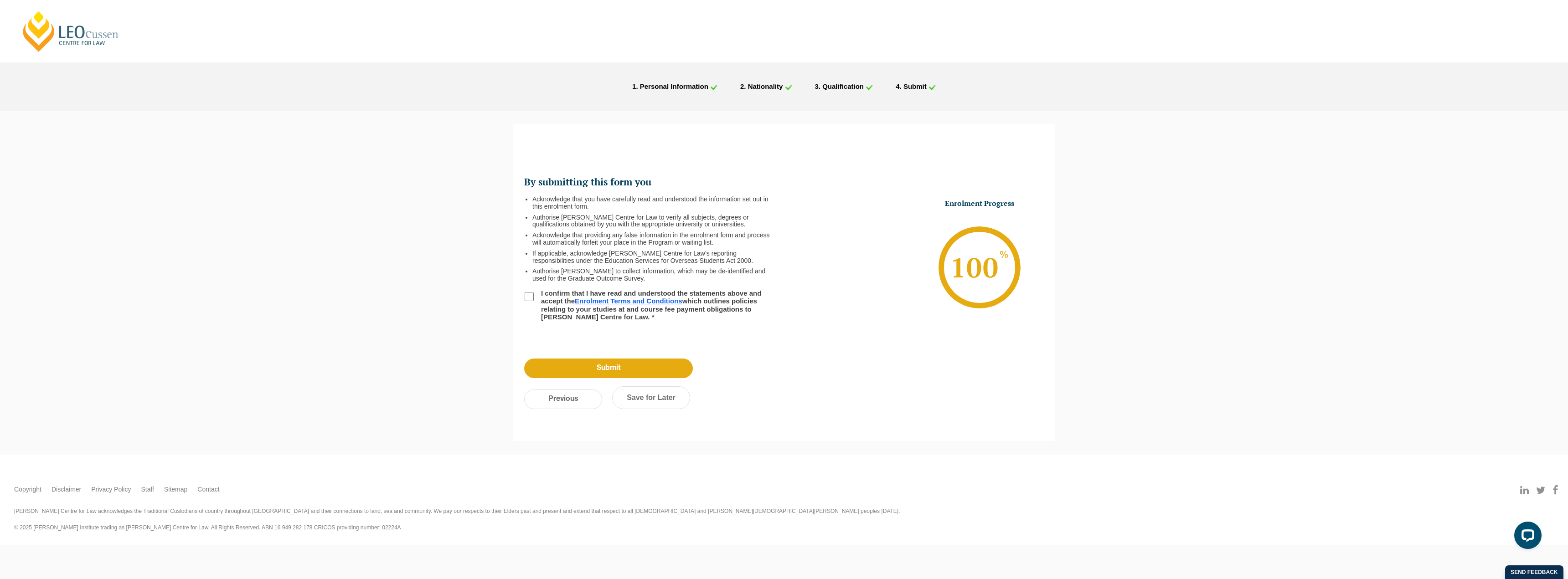
scroll to position [0, 0]
click at [530, 296] on input "I confirm that I have read and understood the statements above and accept the E…" at bounding box center [529, 296] width 9 height 9
checkbox input "true"
click at [625, 364] on input "Submit" at bounding box center [608, 368] width 169 height 19
